Goal: Information Seeking & Learning: Learn about a topic

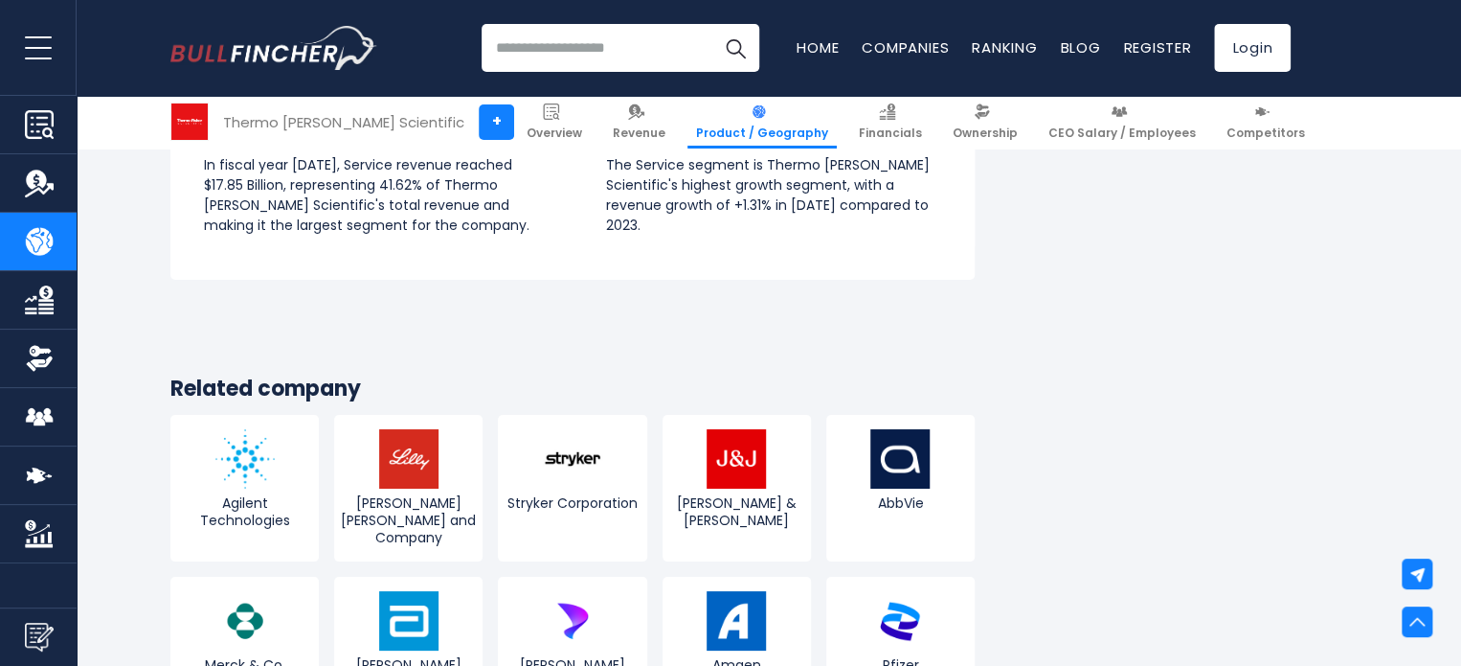
scroll to position [3436, 0]
click at [428, 436] on img at bounding box center [408, 458] width 59 height 59
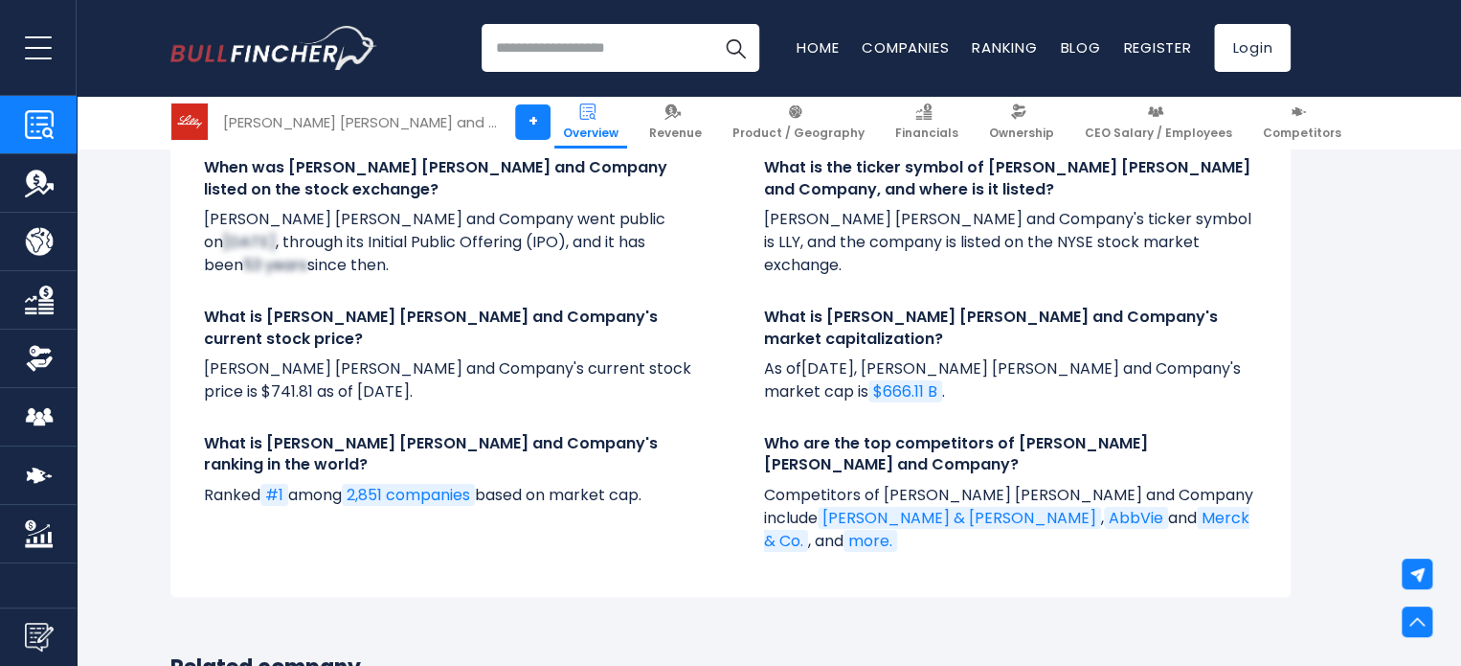
scroll to position [7182, 0]
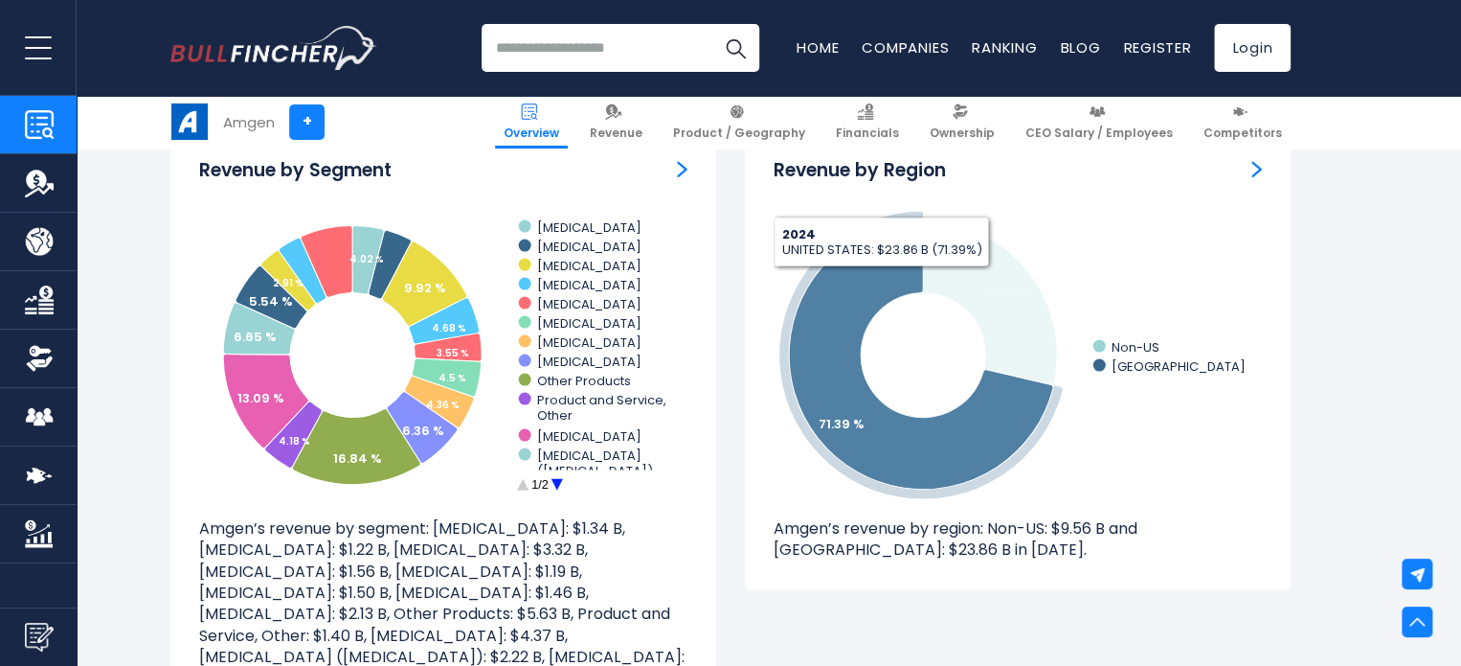
scroll to position [1915, 0]
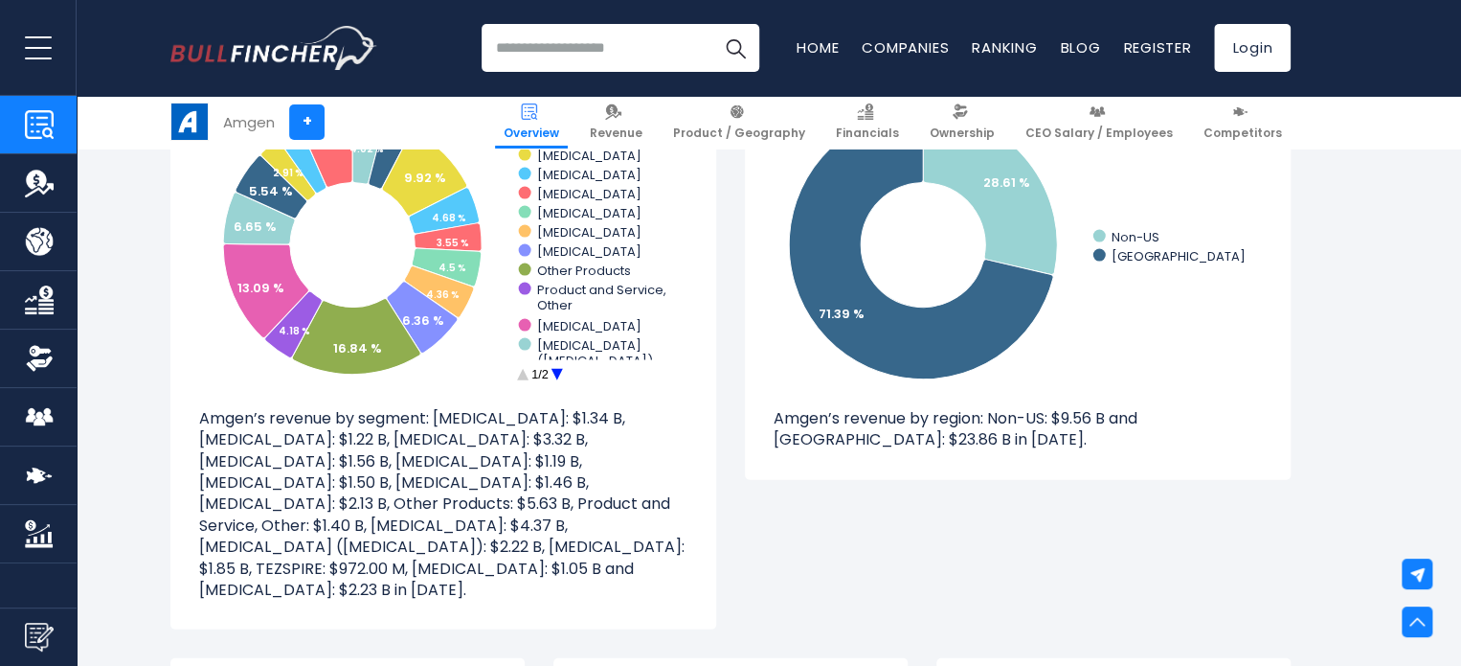
click at [554, 373] on circle at bounding box center [557, 374] width 30 height 30
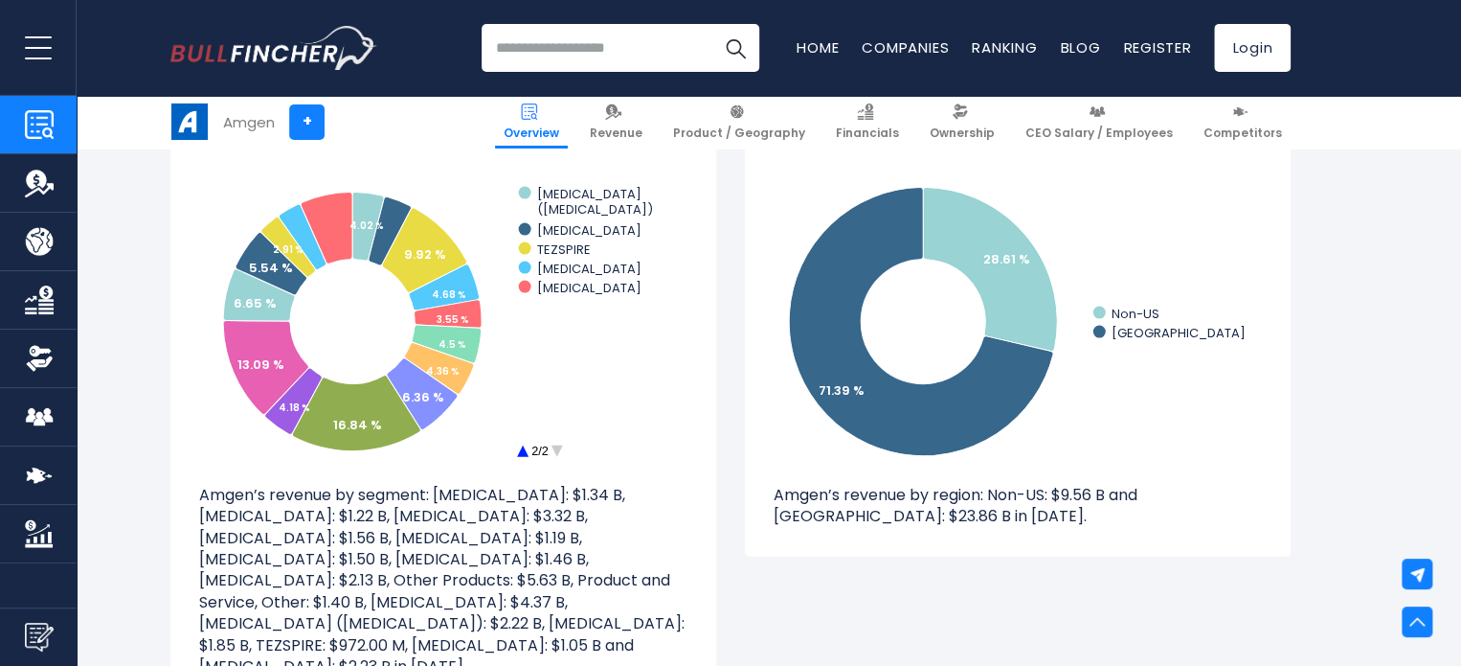
scroll to position [1724, 0]
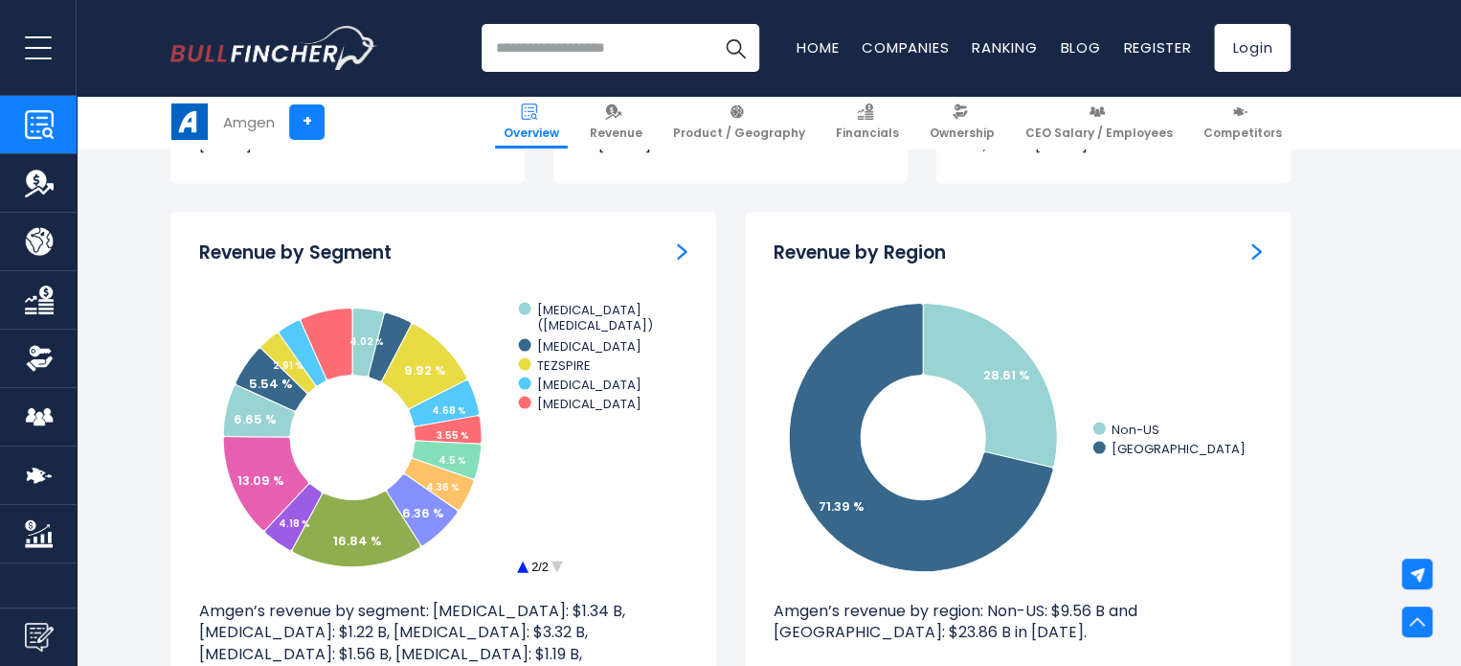
click at [520, 566] on circle at bounding box center [523, 566] width 30 height 30
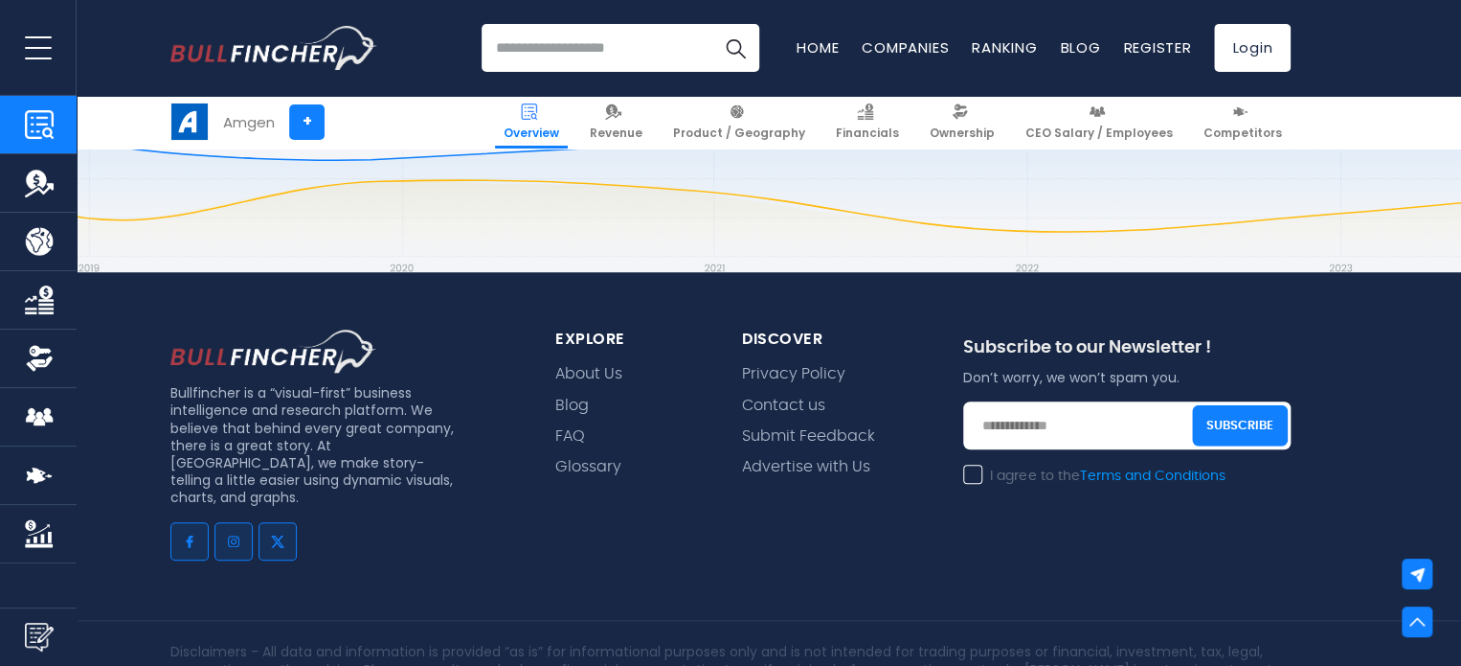
scroll to position [7852, 0]
